Goal: Task Accomplishment & Management: Manage account settings

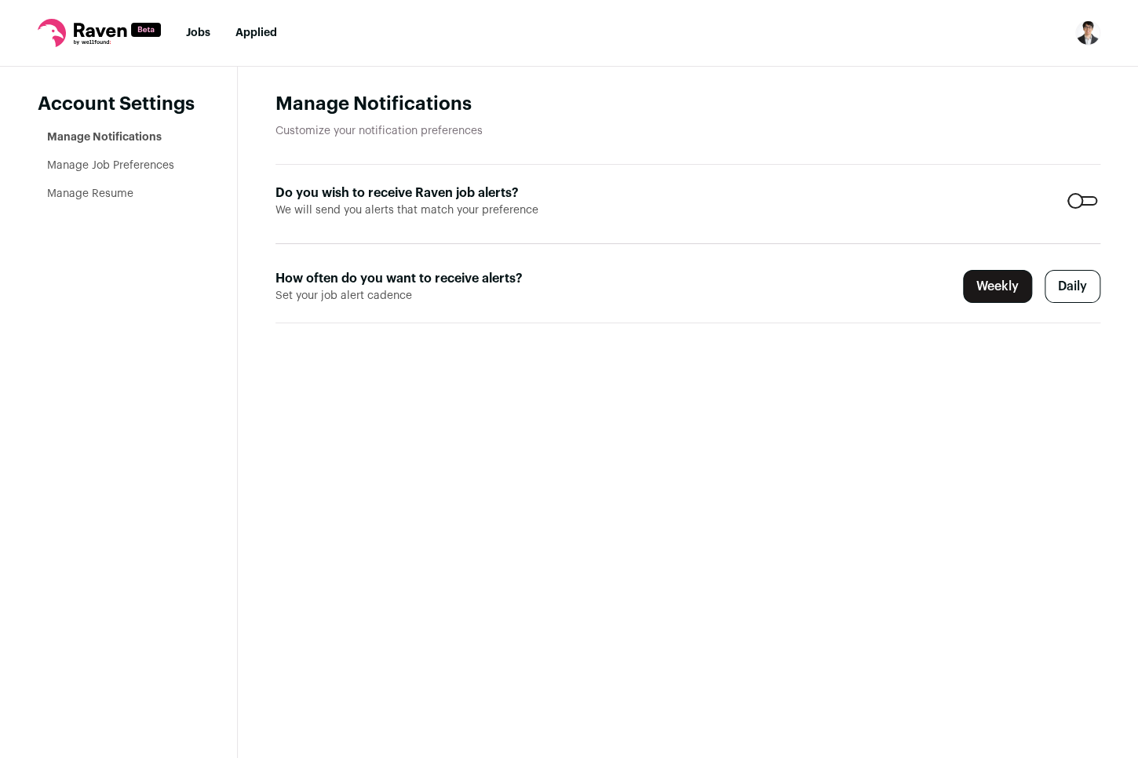
click at [1075, 283] on label "Daily" at bounding box center [1073, 286] width 56 height 33
click at [200, 35] on link "Jobs" at bounding box center [198, 32] width 24 height 11
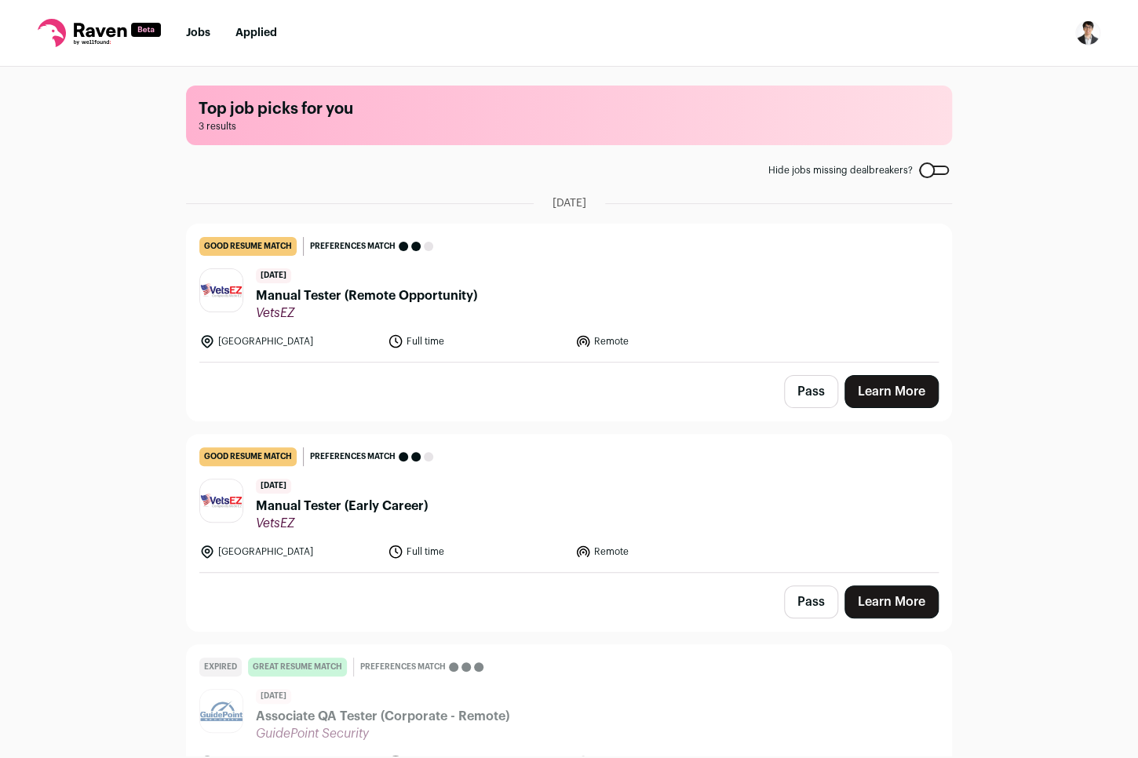
click at [1040, 273] on div "Top job picks for you 3 results Hide jobs missing dealbreakers? [DATE] good res…" at bounding box center [569, 411] width 1138 height 689
click at [931, 170] on div at bounding box center [934, 170] width 30 height 9
click at [938, 172] on div at bounding box center [934, 170] width 30 height 9
click at [992, 360] on div "Top job picks for you 3 results Hide jobs missing dealbreakers? [DATE] good res…" at bounding box center [569, 411] width 1138 height 689
click at [799, 396] on button "Pass" at bounding box center [811, 391] width 54 height 33
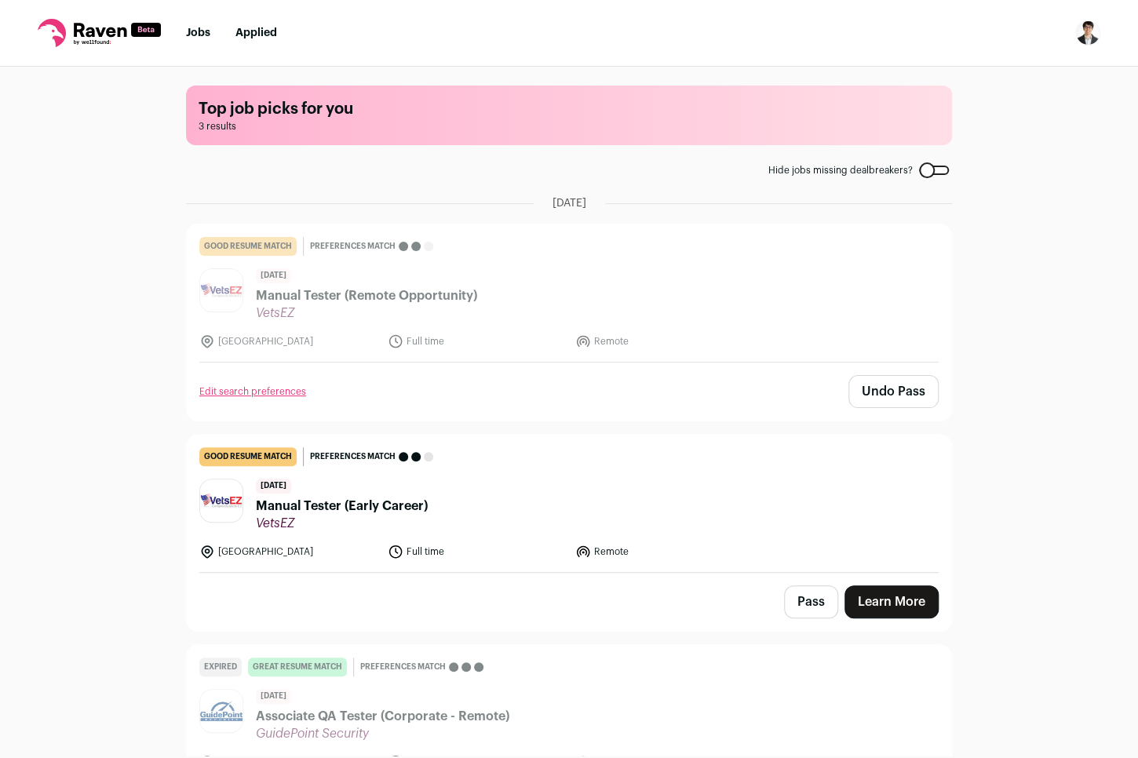
click at [814, 598] on button "Pass" at bounding box center [811, 601] width 54 height 33
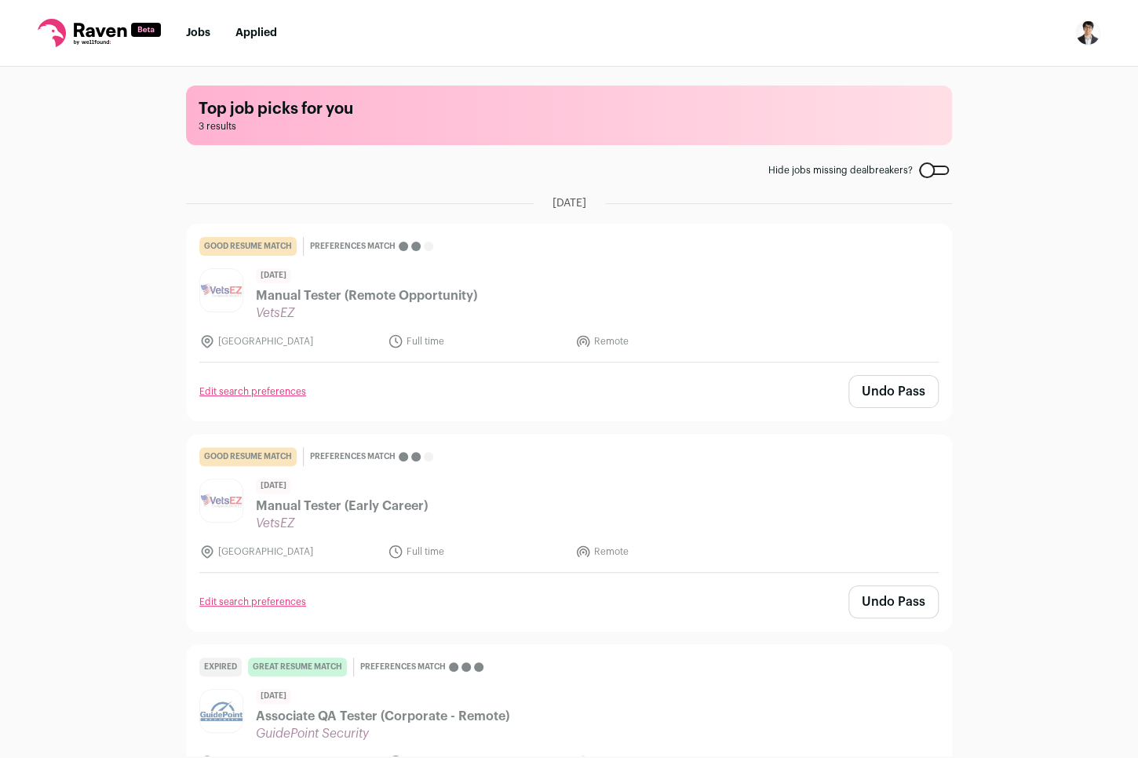
click at [256, 27] on link "Applied" at bounding box center [256, 32] width 42 height 11
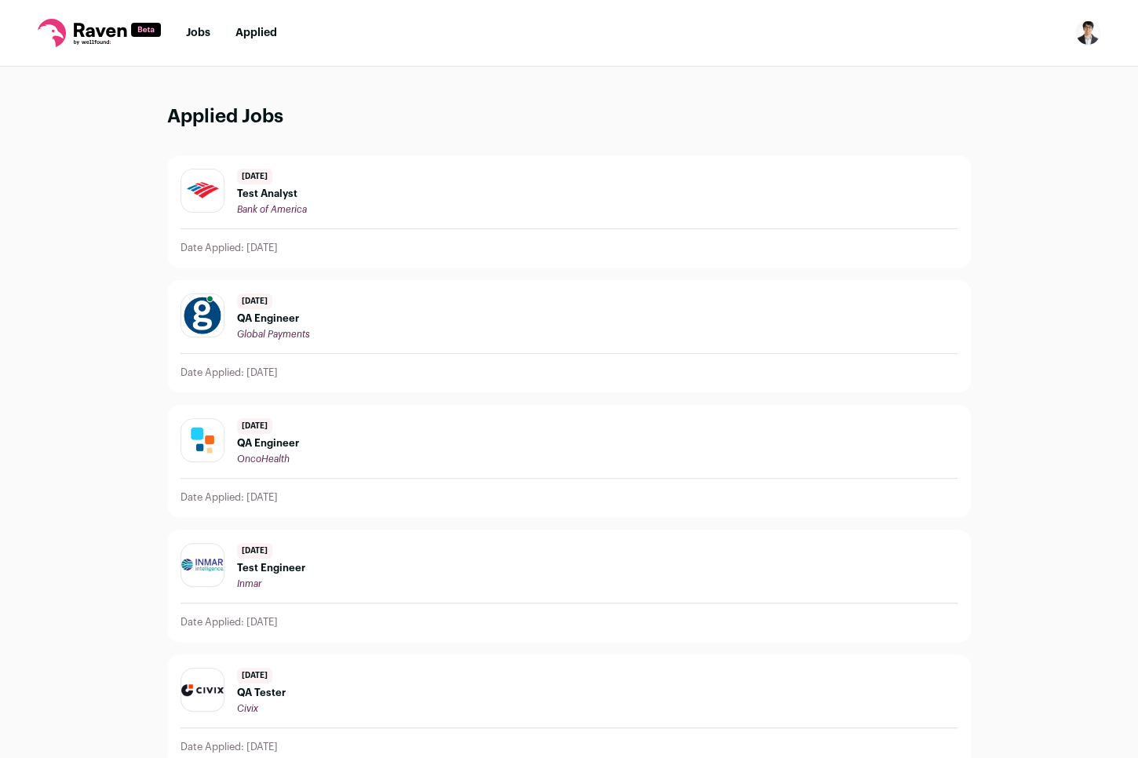
click at [203, 31] on link "Jobs" at bounding box center [198, 32] width 24 height 11
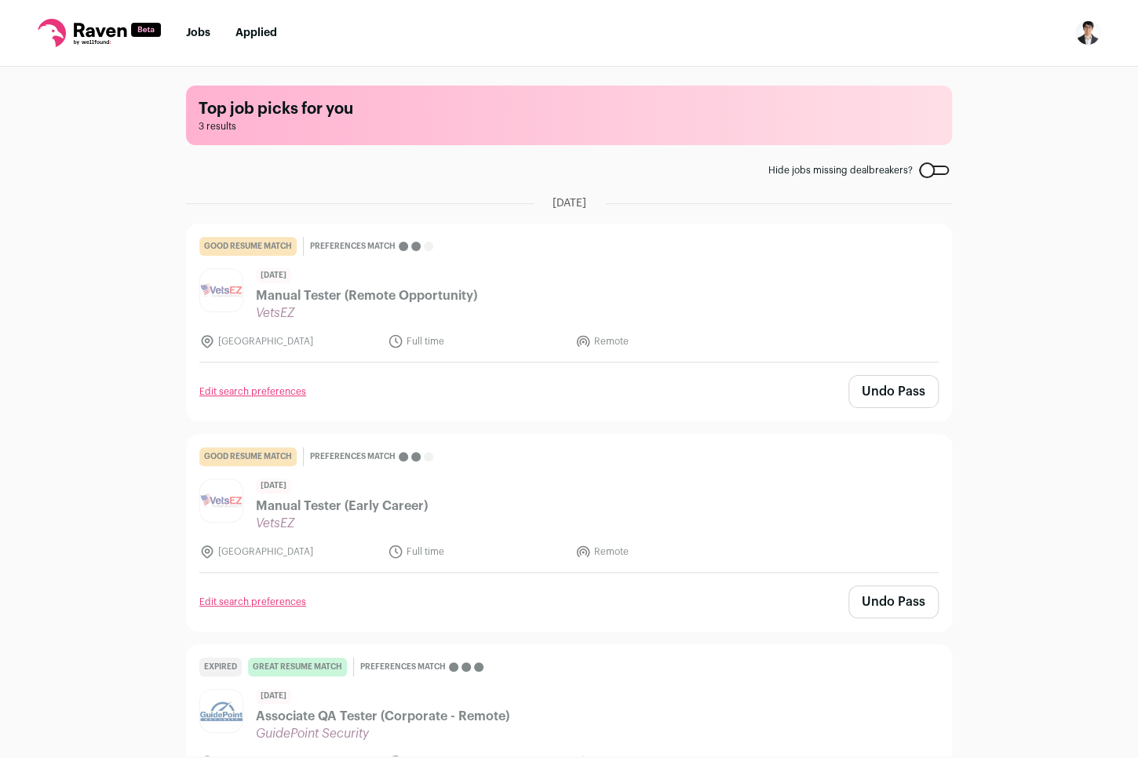
scroll to position [106, 0]
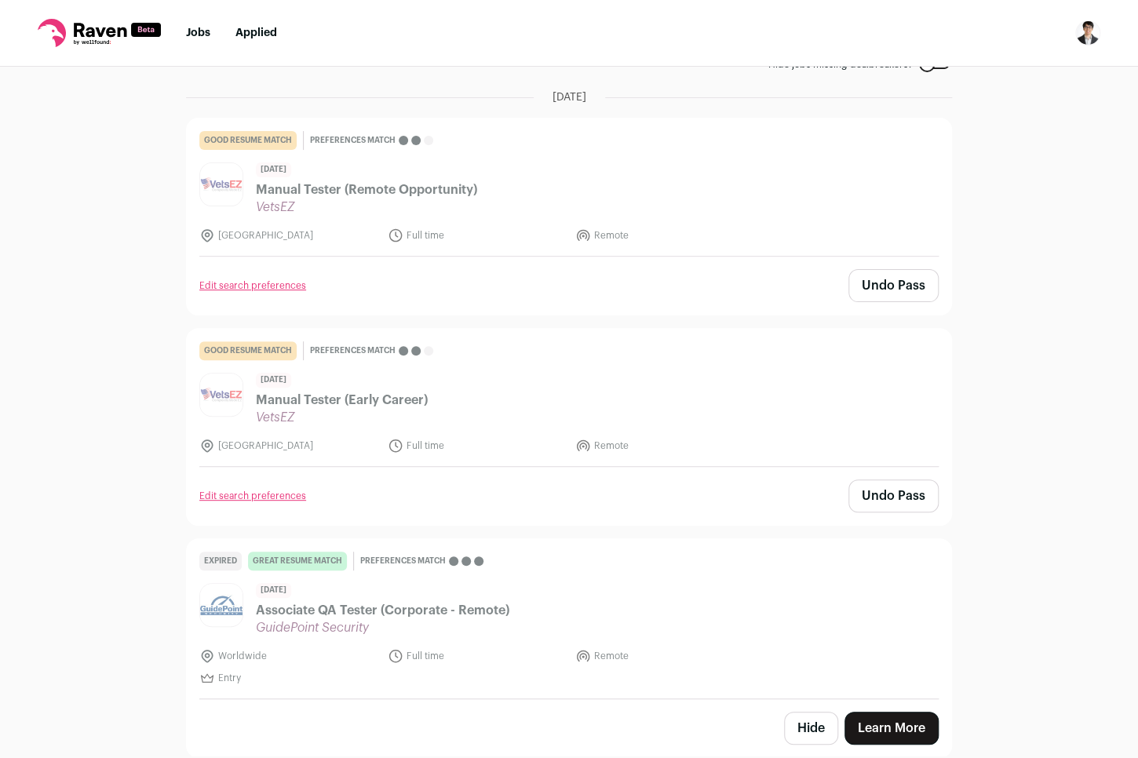
click at [822, 731] on button "Hide" at bounding box center [811, 728] width 54 height 33
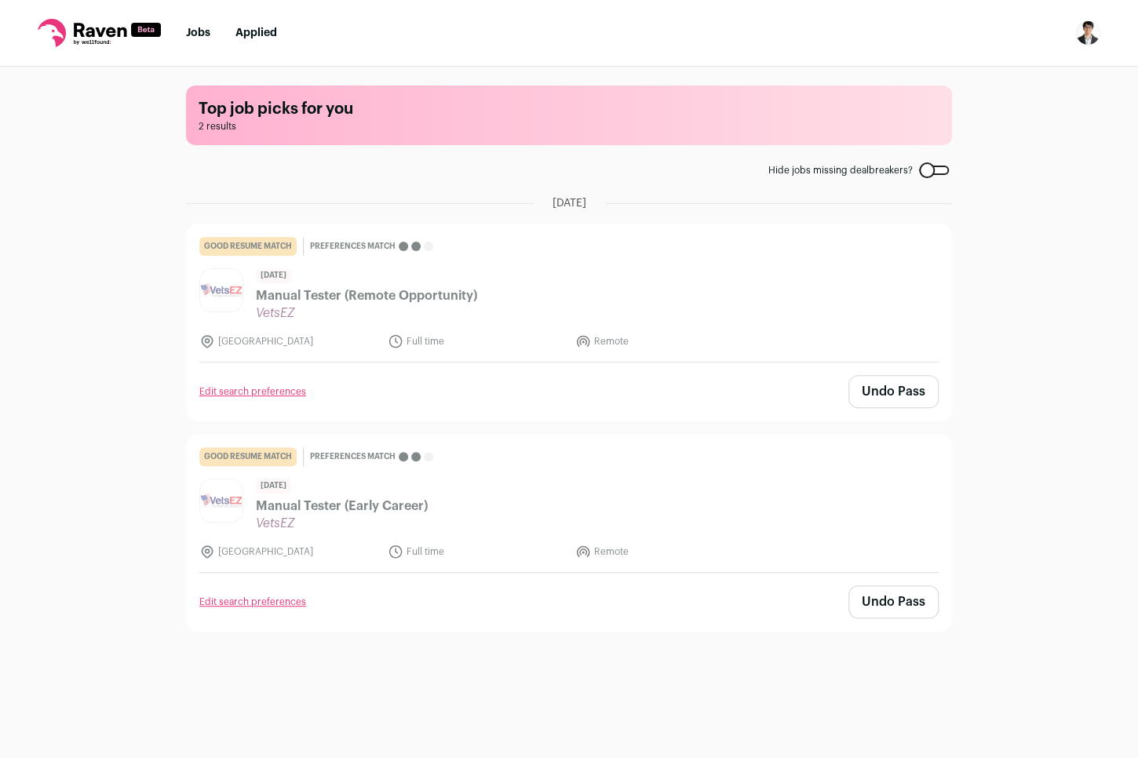
scroll to position [0, 0]
